Goal: Information Seeking & Learning: Check status

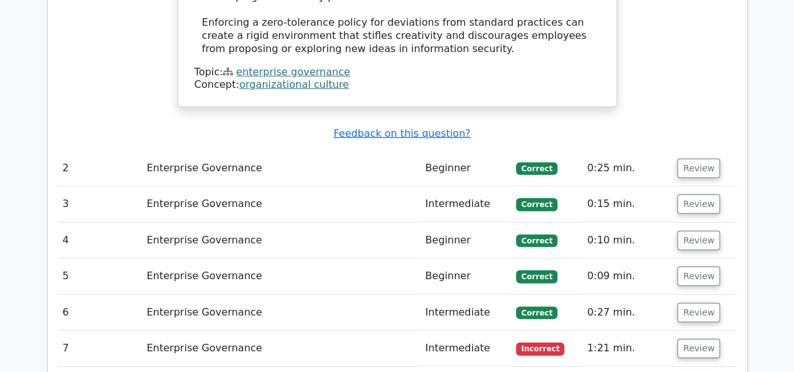
scroll to position [1815, 0]
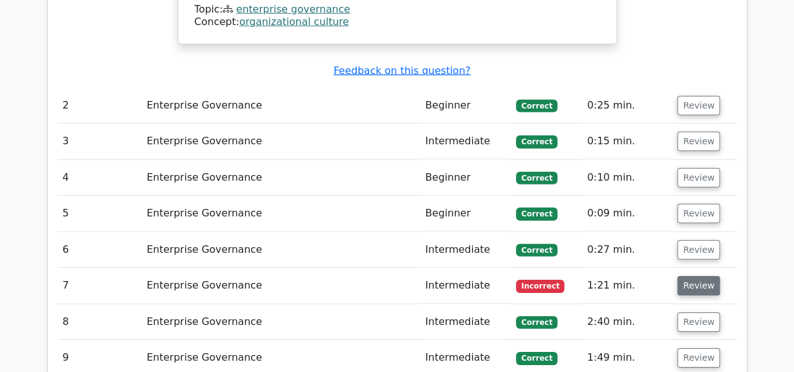
click at [708, 276] on button "Review" at bounding box center [698, 285] width 43 height 19
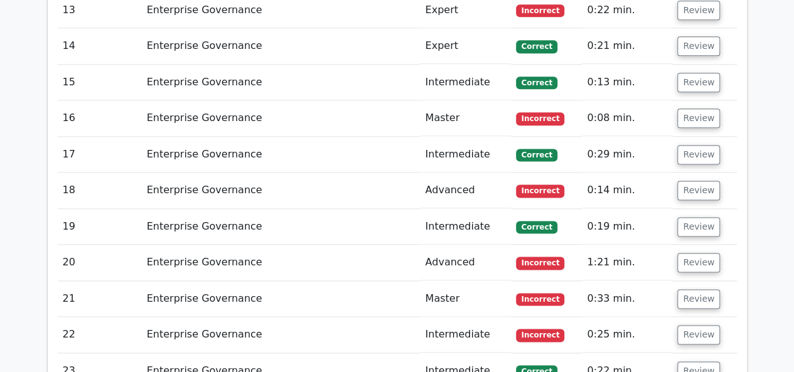
scroll to position [2819, 0]
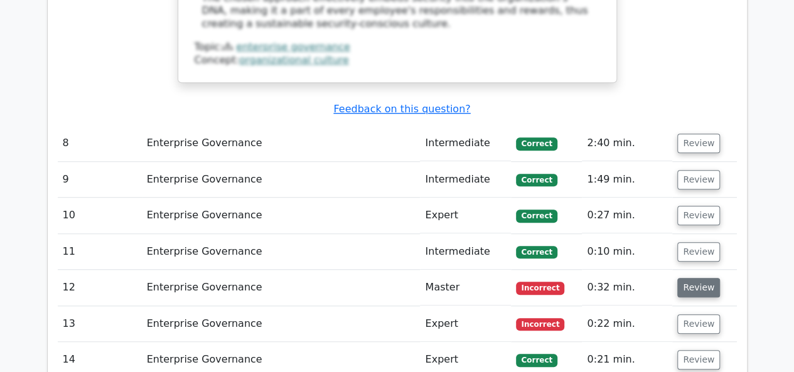
click at [702, 278] on button "Review" at bounding box center [698, 287] width 43 height 19
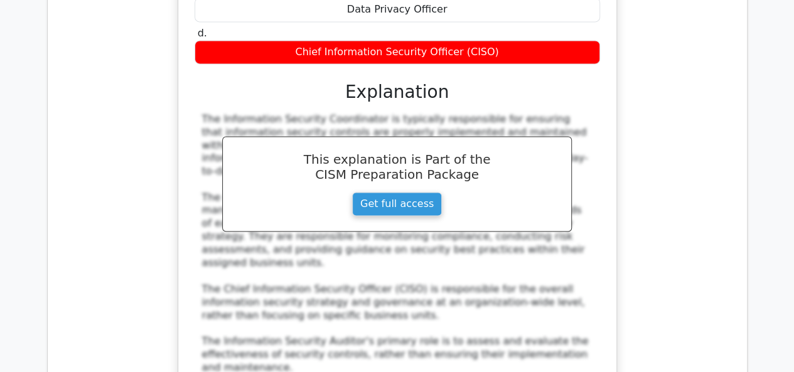
scroll to position [3571, 0]
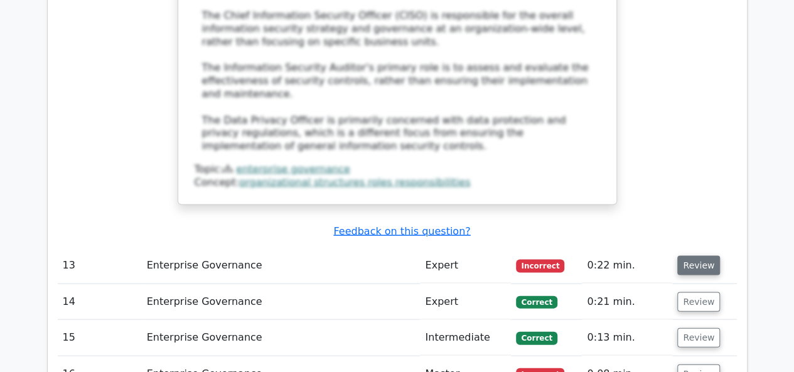
click at [694, 256] on button "Review" at bounding box center [698, 265] width 43 height 19
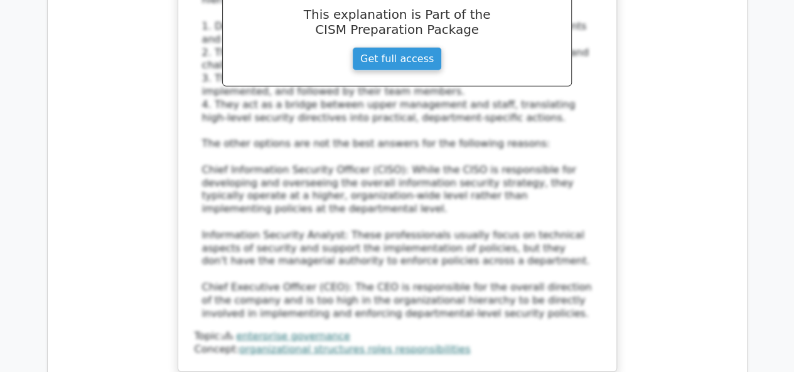
scroll to position [4387, 0]
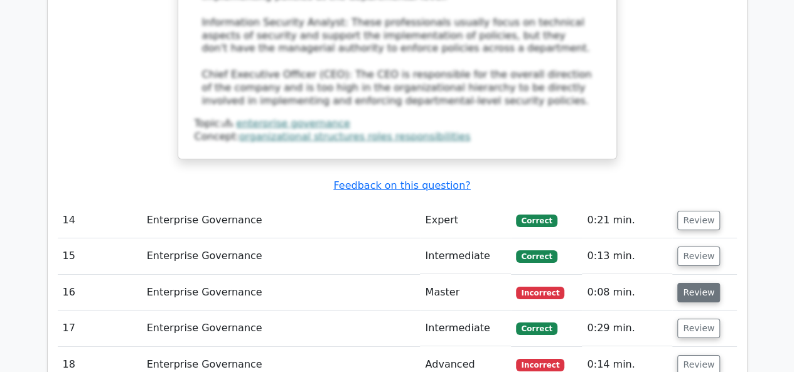
click at [691, 283] on button "Review" at bounding box center [698, 292] width 43 height 19
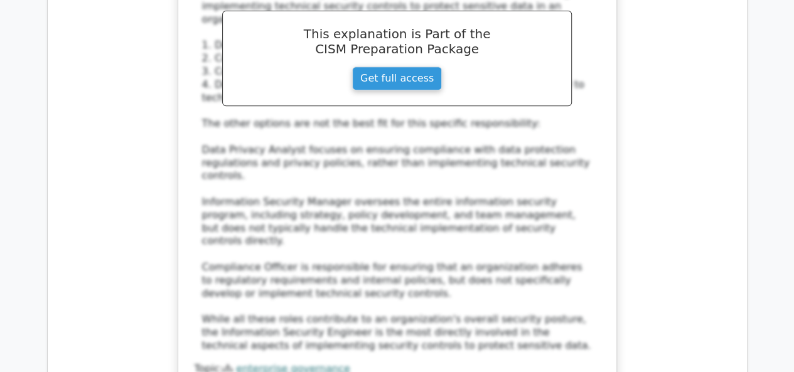
scroll to position [5203, 0]
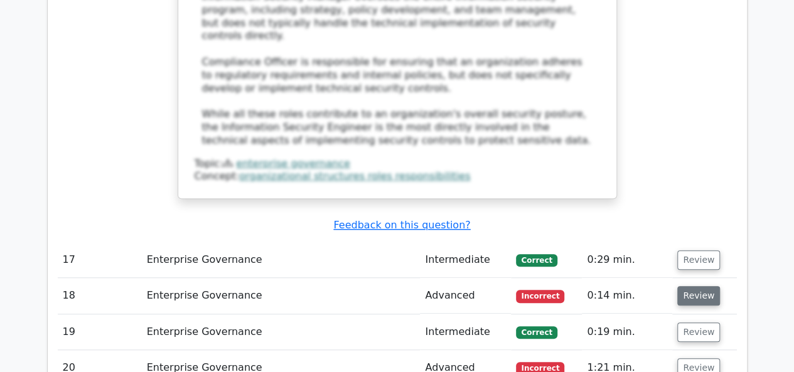
click at [694, 286] on button "Review" at bounding box center [698, 295] width 43 height 19
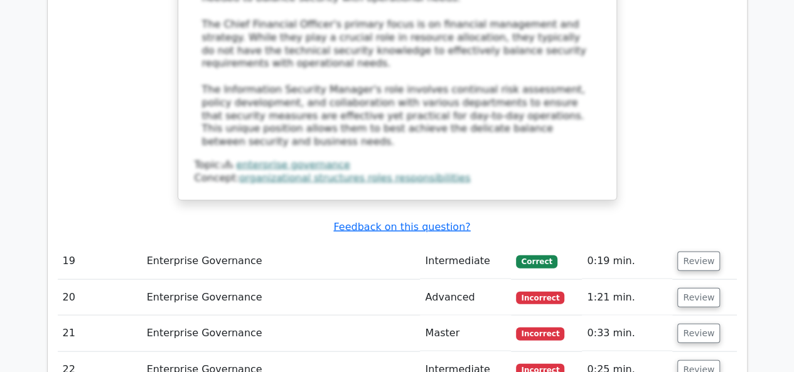
scroll to position [5893, 0]
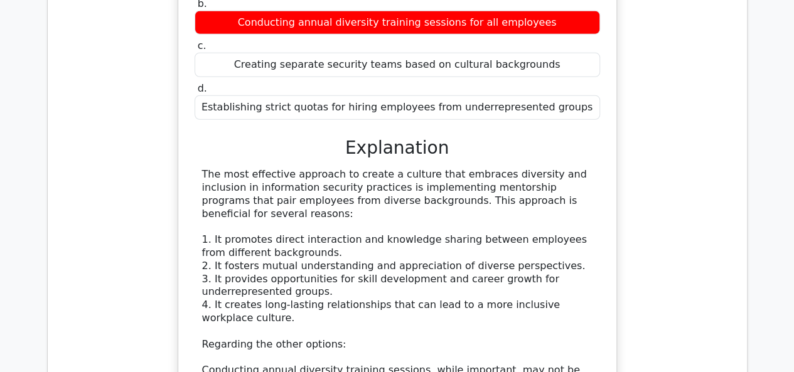
scroll to position [6583, 0]
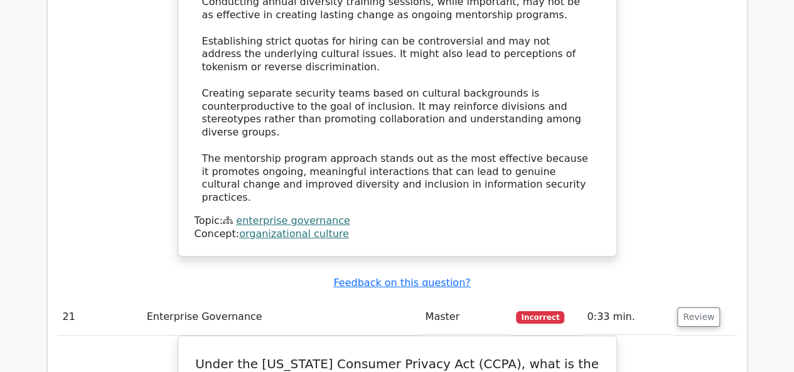
scroll to position [7273, 0]
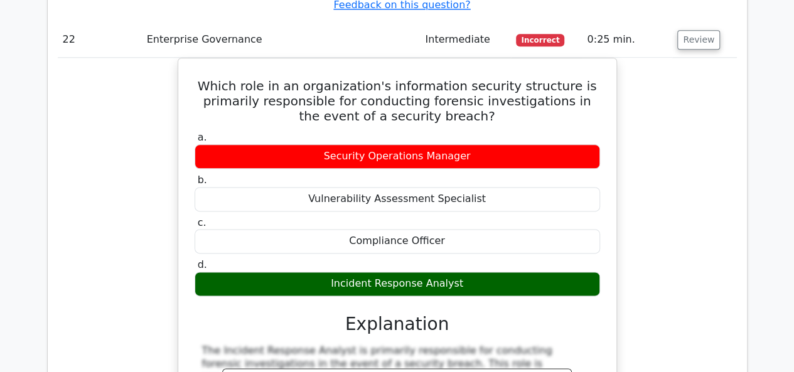
scroll to position [8151, 0]
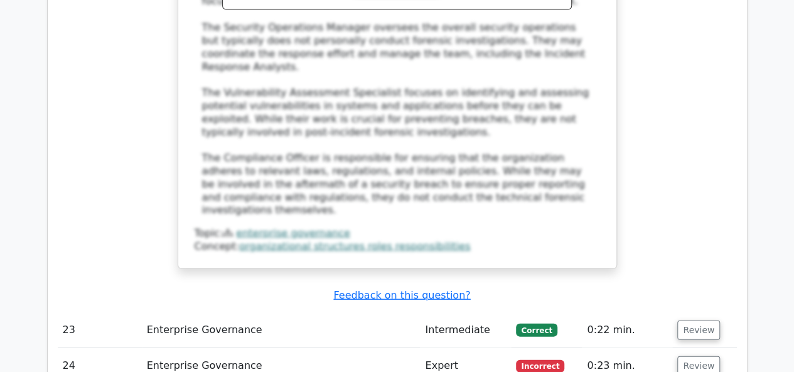
scroll to position [8339, 0]
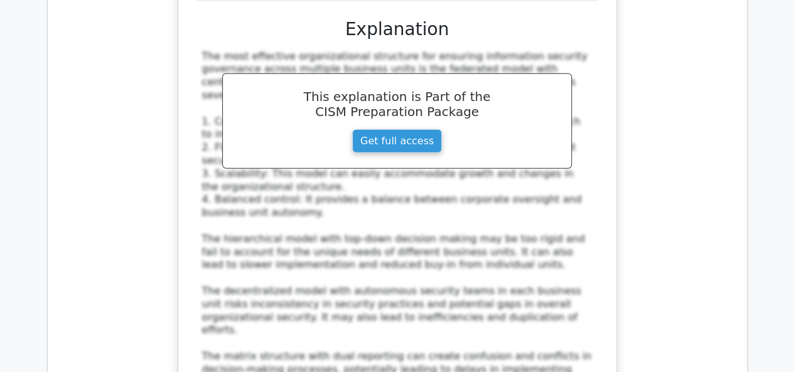
scroll to position [9029, 0]
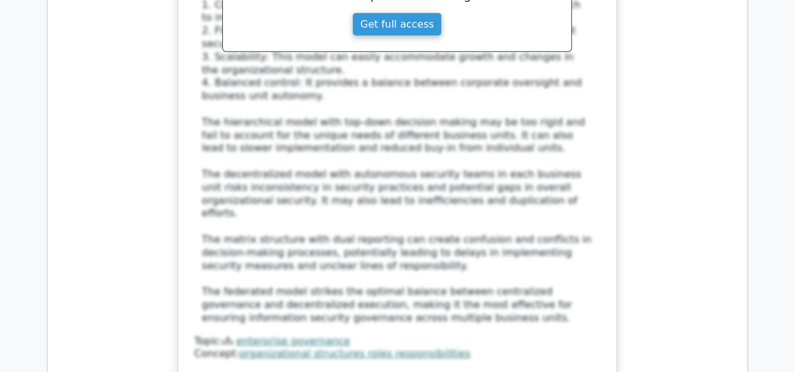
drag, startPoint x: 281, startPoint y: 97, endPoint x: 530, endPoint y: 95, distance: 249.1
drag, startPoint x: 294, startPoint y: 114, endPoint x: 496, endPoint y: 116, distance: 201.4
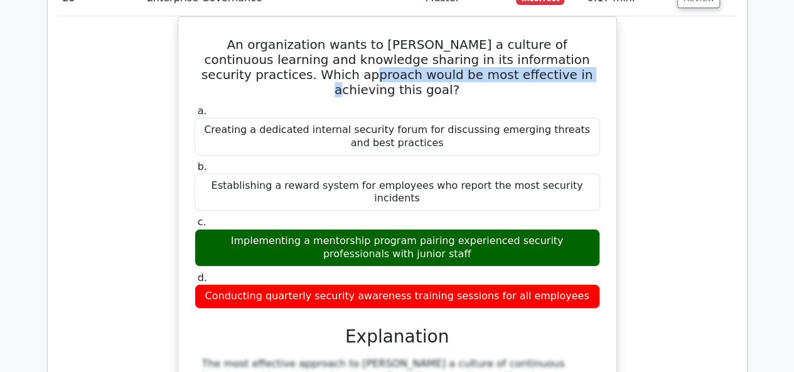
scroll to position [9720, 0]
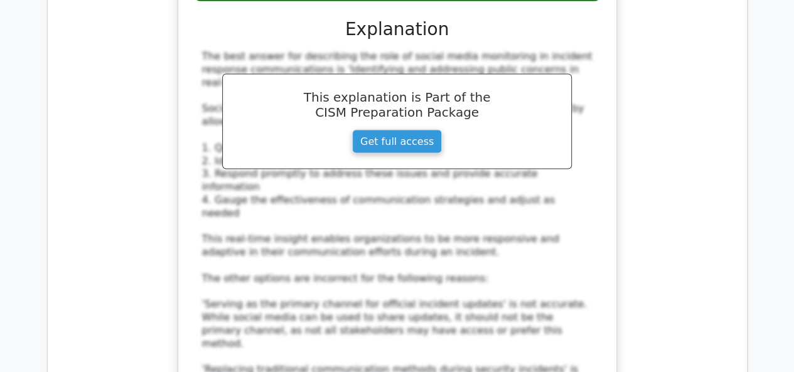
scroll to position [10598, 0]
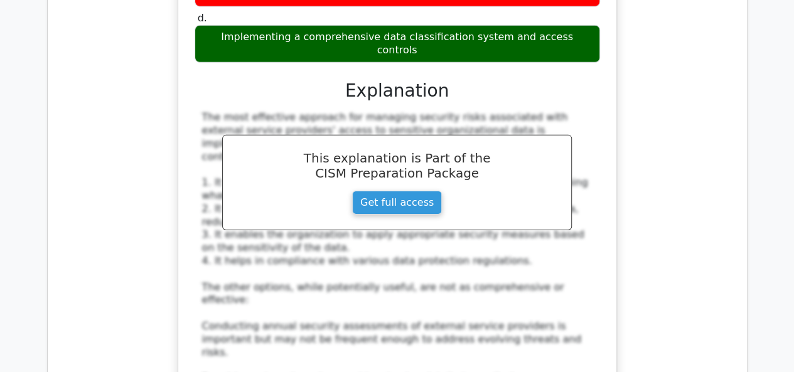
scroll to position [11539, 0]
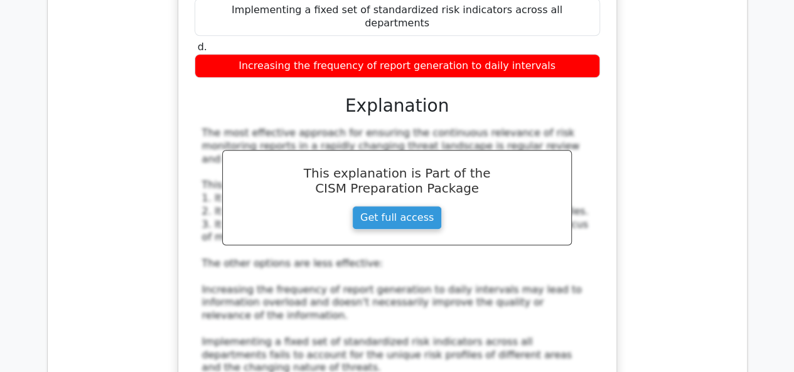
scroll to position [12457, 0]
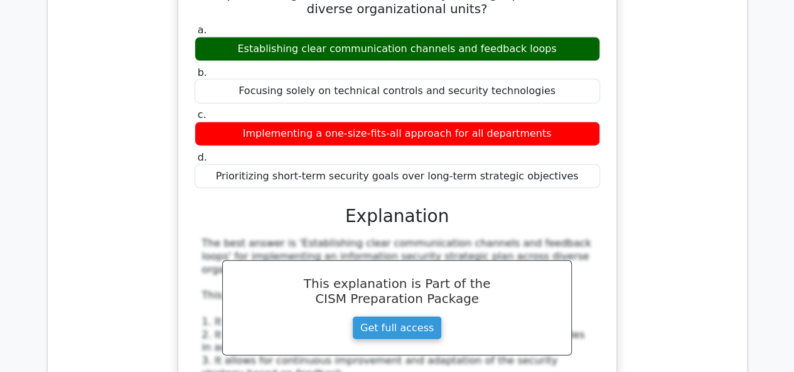
scroll to position [13336, 0]
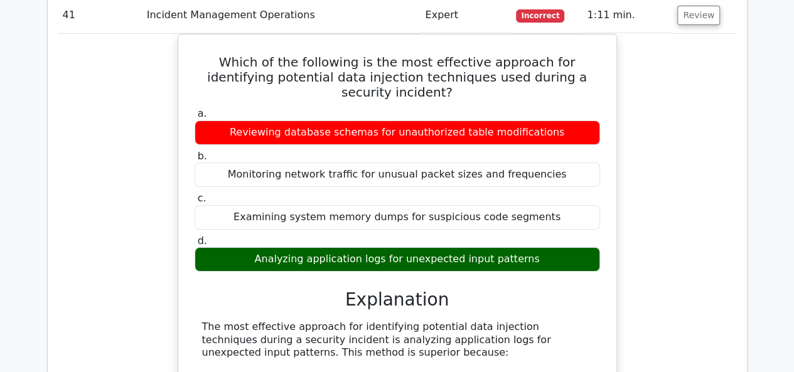
scroll to position [14088, 0]
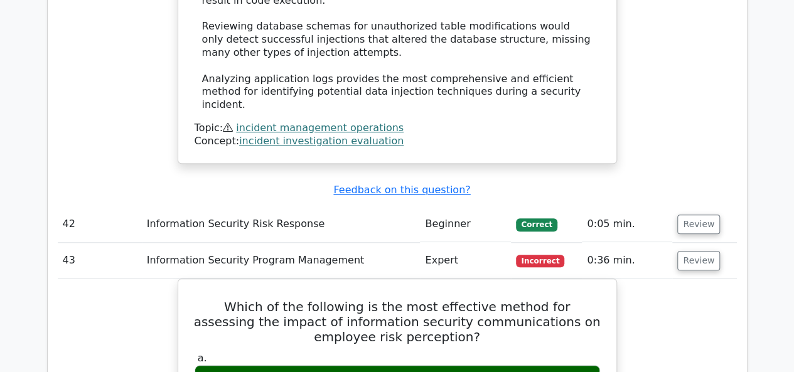
scroll to position [14716, 0]
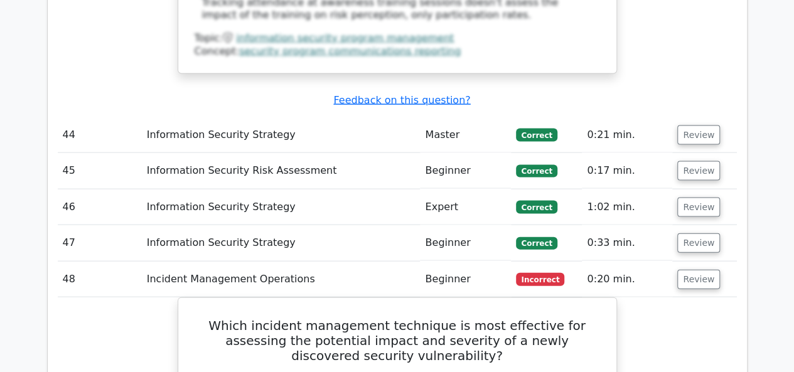
scroll to position [15657, 0]
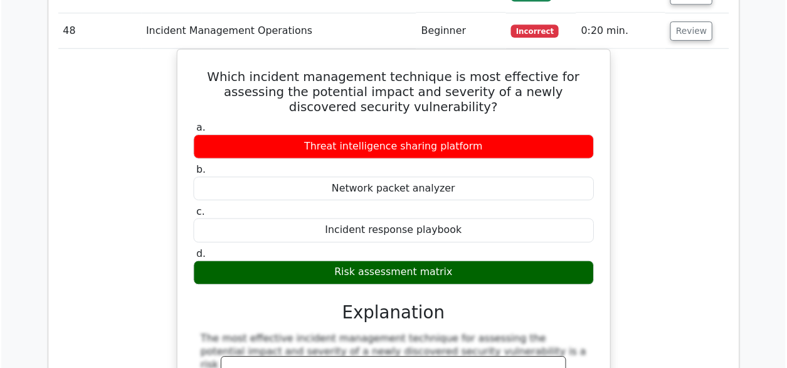
scroll to position [15782, 0]
